Goal: Communication & Community: Ask a question

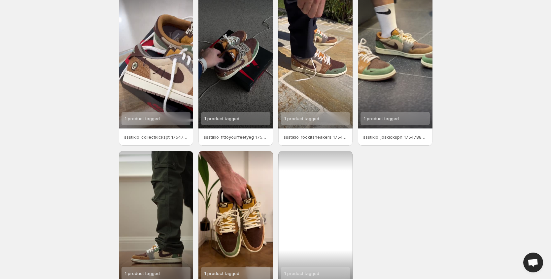
scroll to position [81, 0]
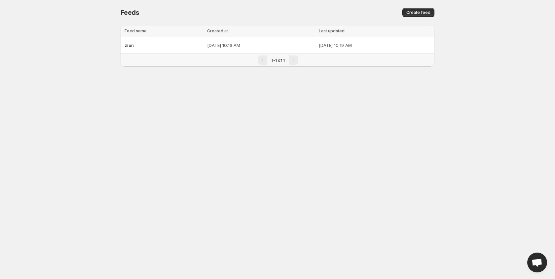
click at [530, 263] on span "Open chat" at bounding box center [537, 262] width 20 height 20
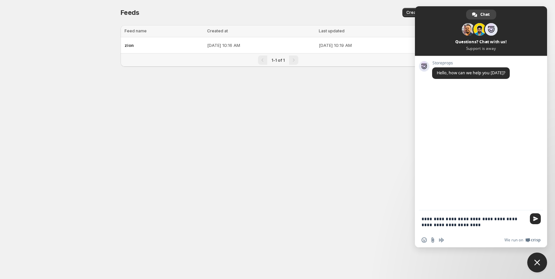
type textarea "**********"
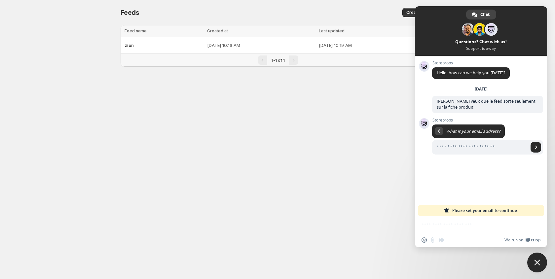
drag, startPoint x: 352, startPoint y: 141, endPoint x: 497, endPoint y: 185, distance: 151.5
click at [352, 141] on body "Home Feeds Videos Subscription Settings Feeds. This page is ready Feeds Create …" at bounding box center [277, 139] width 555 height 279
click at [536, 264] on span "Close chat" at bounding box center [537, 262] width 6 height 6
